Goal: Task Accomplishment & Management: Use online tool/utility

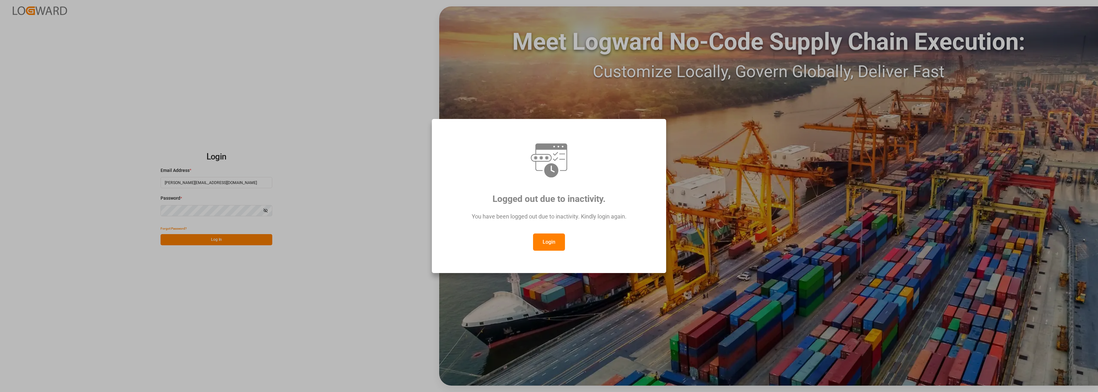
drag, startPoint x: 550, startPoint y: 241, endPoint x: 533, endPoint y: 240, distance: 17.3
click at [550, 241] on button "Login" at bounding box center [549, 242] width 32 height 17
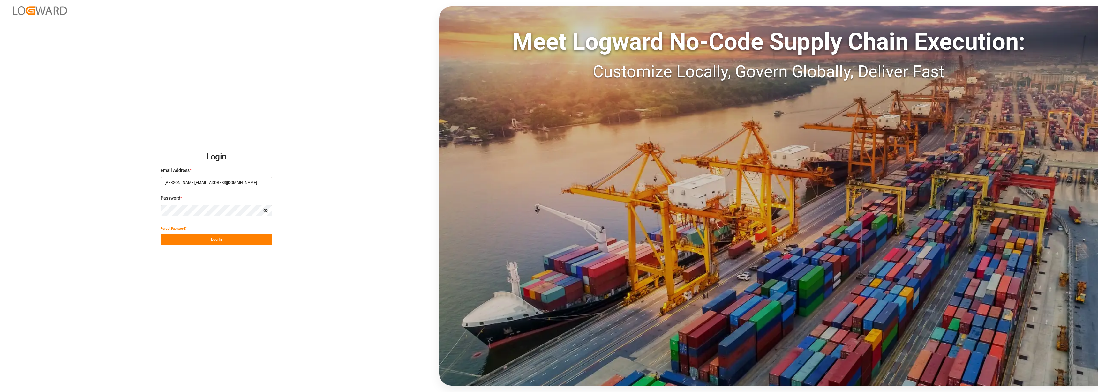
click at [226, 238] on button "Log In" at bounding box center [217, 239] width 112 height 11
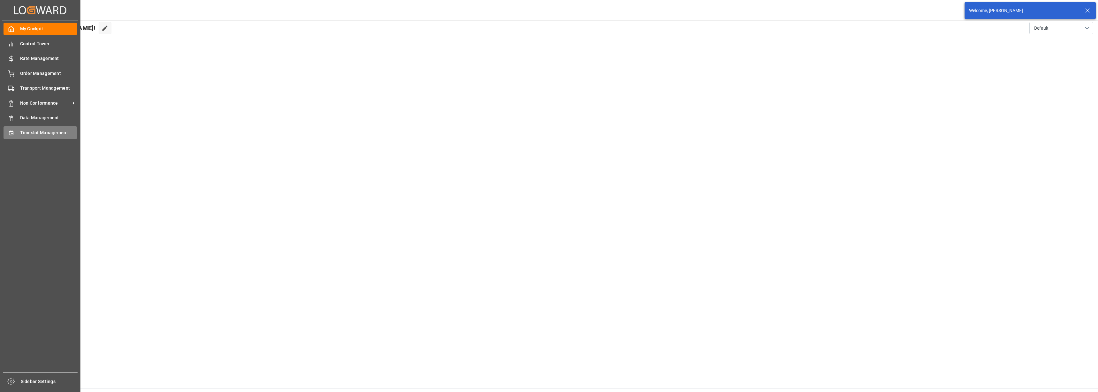
click at [32, 130] on span "Timeslot Management" at bounding box center [48, 133] width 57 height 7
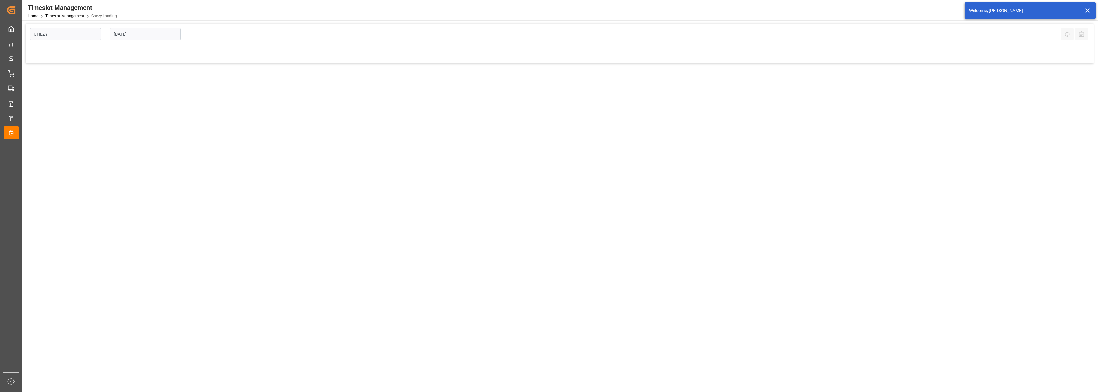
type input "Chezy Loading"
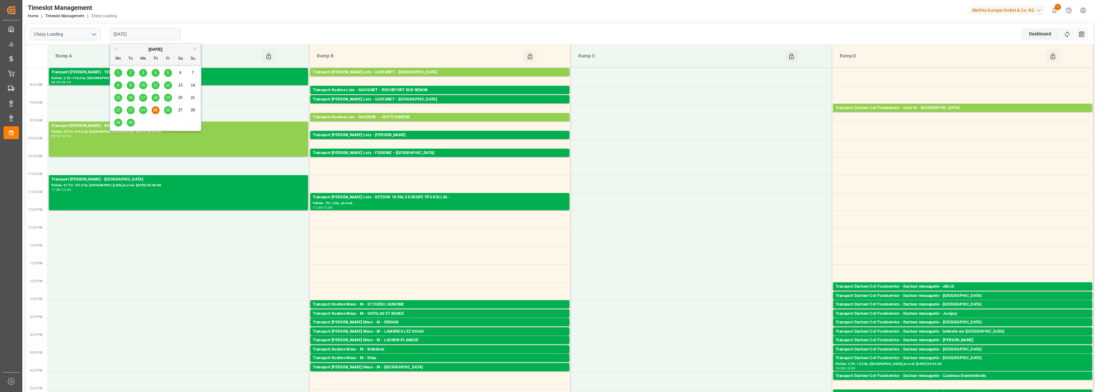
click at [138, 36] on input "[DATE]" at bounding box center [145, 34] width 71 height 12
click at [168, 108] on span "26" at bounding box center [168, 110] width 4 height 4
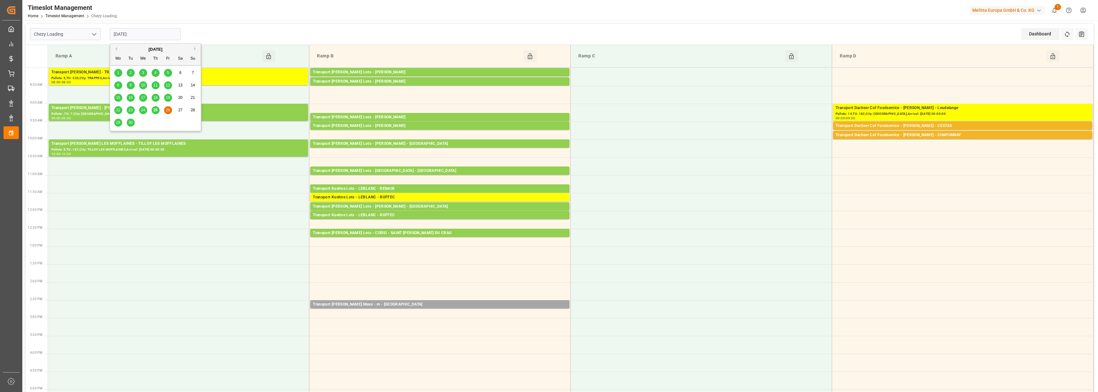
click at [120, 36] on input "[DATE]" at bounding box center [145, 34] width 71 height 12
click at [116, 123] on span "29" at bounding box center [118, 122] width 4 height 4
type input "[DATE]"
